Goal: Transaction & Acquisition: Purchase product/service

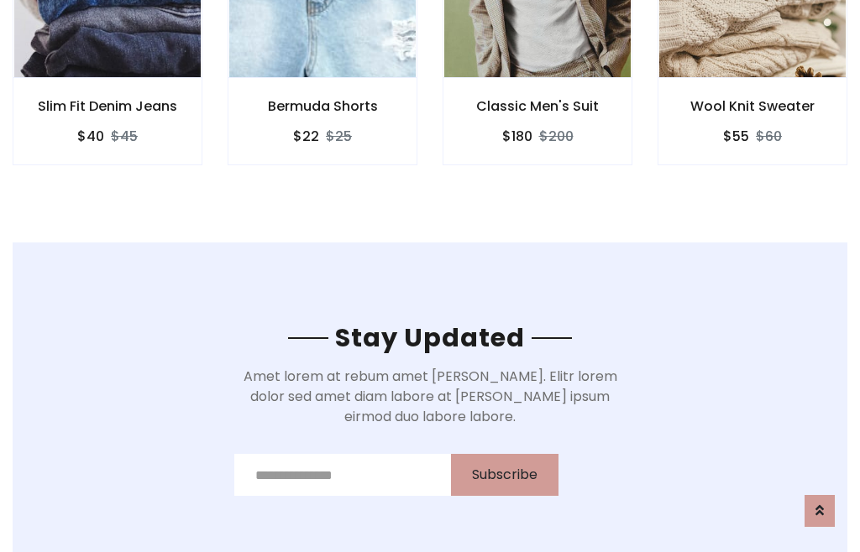
scroll to position [2528, 0]
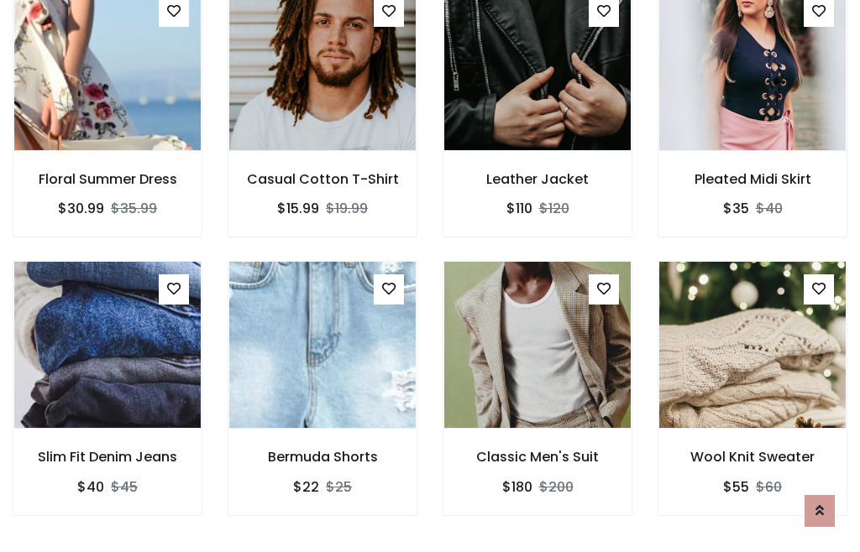
click at [430, 275] on div "Classic Men's Suit $180 $200" at bounding box center [537, 400] width 215 height 278
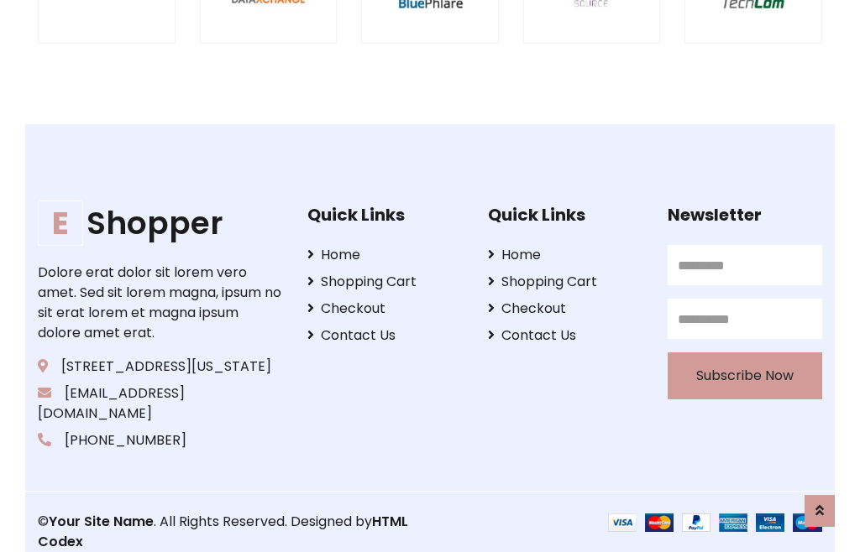
scroll to position [3196, 0]
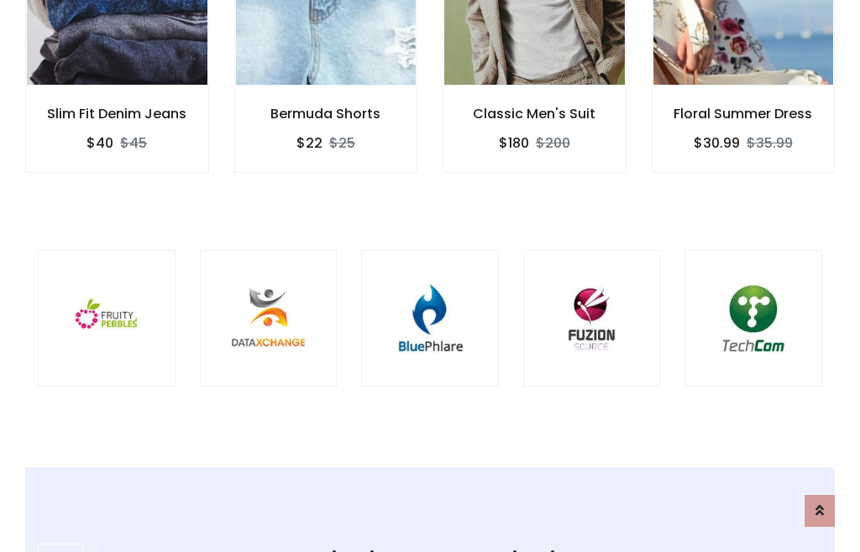
click at [430, 276] on img at bounding box center [430, 319] width 96 height 96
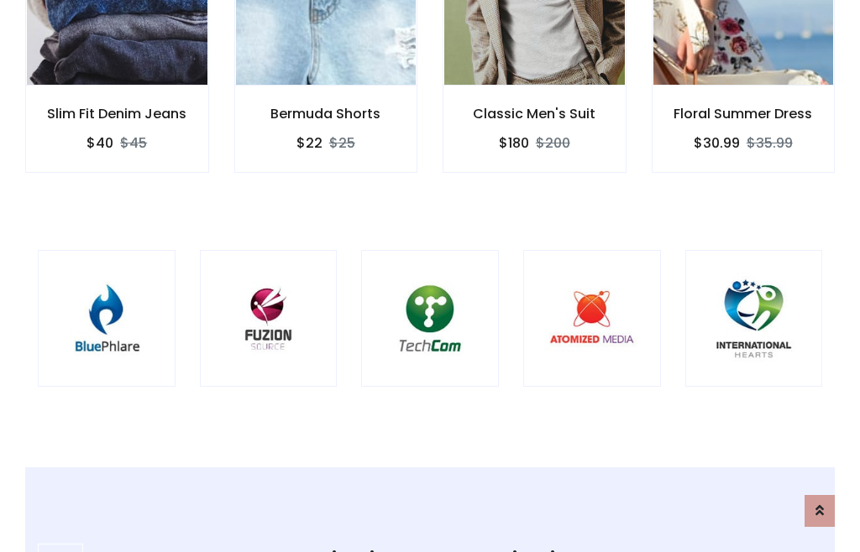
click at [430, 276] on img at bounding box center [430, 319] width 96 height 96
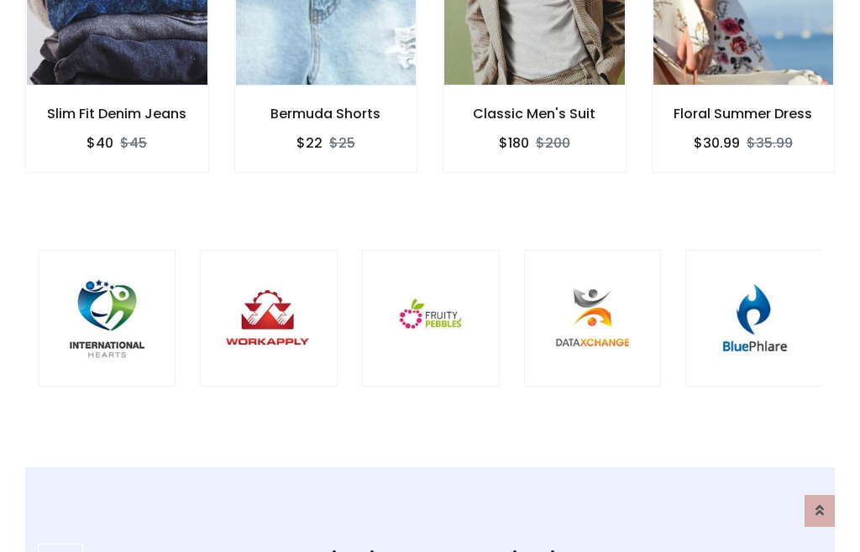
scroll to position [0, 0]
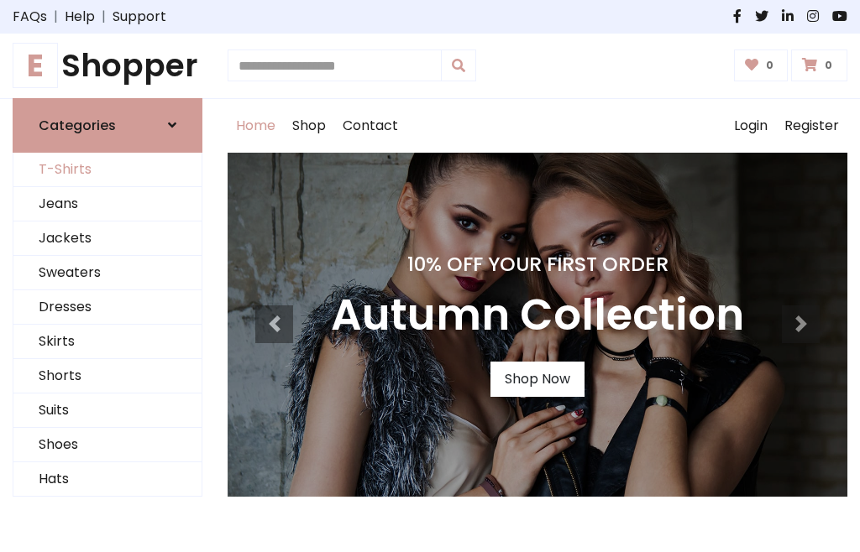
click at [107, 170] on link "T-Shirts" at bounding box center [107, 170] width 188 height 34
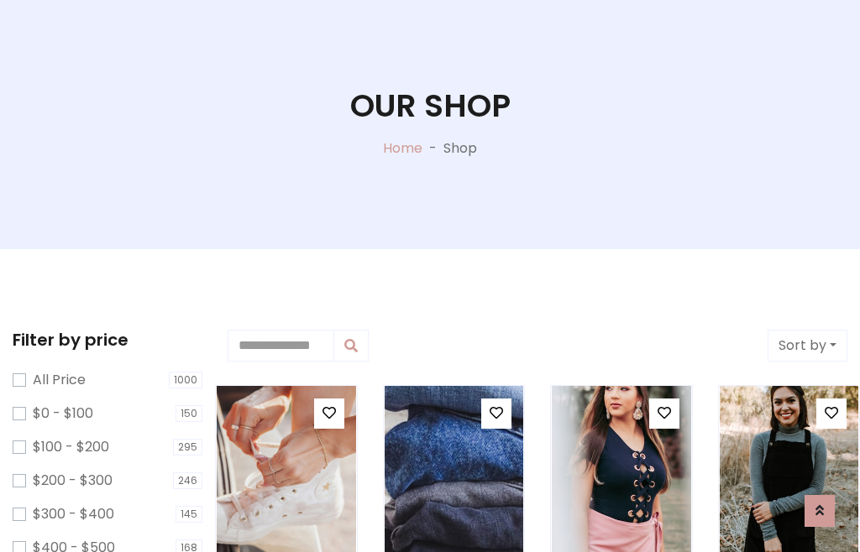
scroll to position [86, 0]
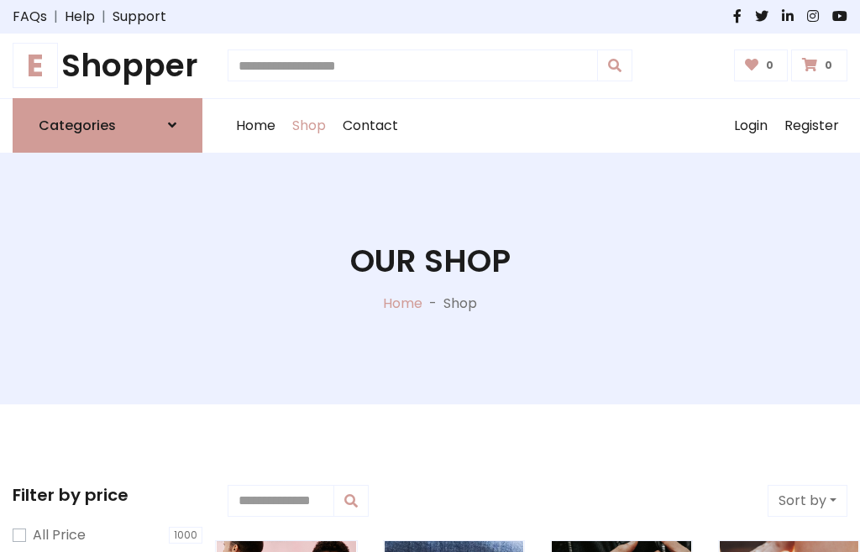
click at [107, 65] on h1 "E Shopper" at bounding box center [108, 66] width 190 height 38
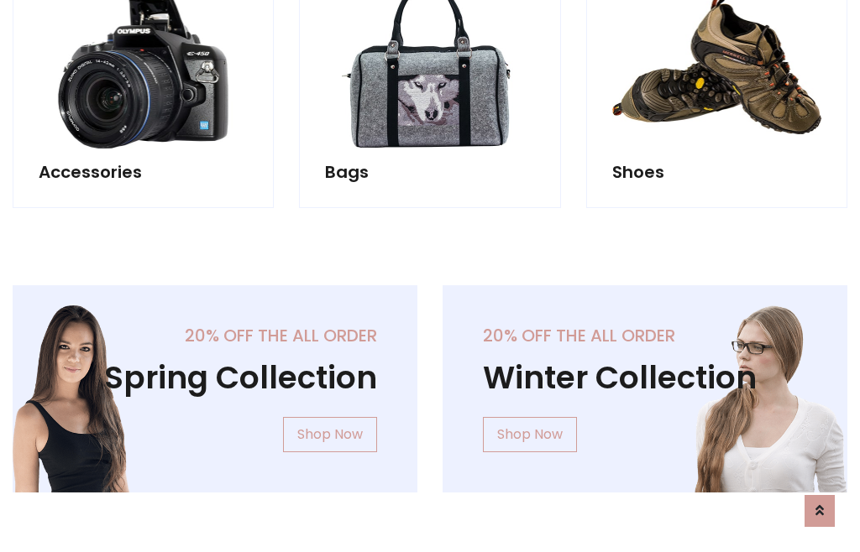
scroll to position [1631, 0]
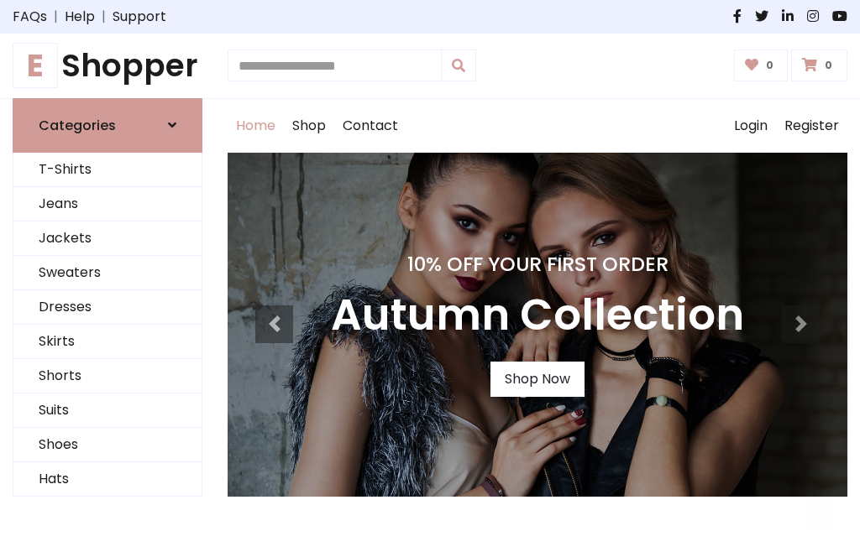
scroll to position [551, 0]
